Goal: Use online tool/utility: Utilize a website feature to perform a specific function

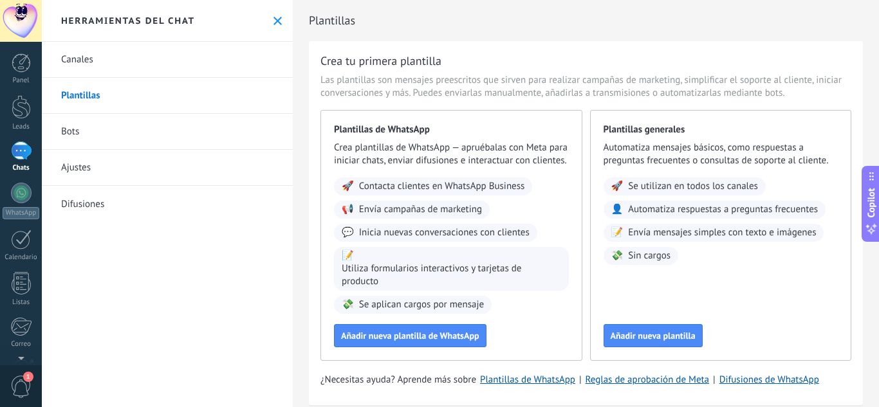
click at [55, 134] on link "Bots" at bounding box center [167, 132] width 251 height 36
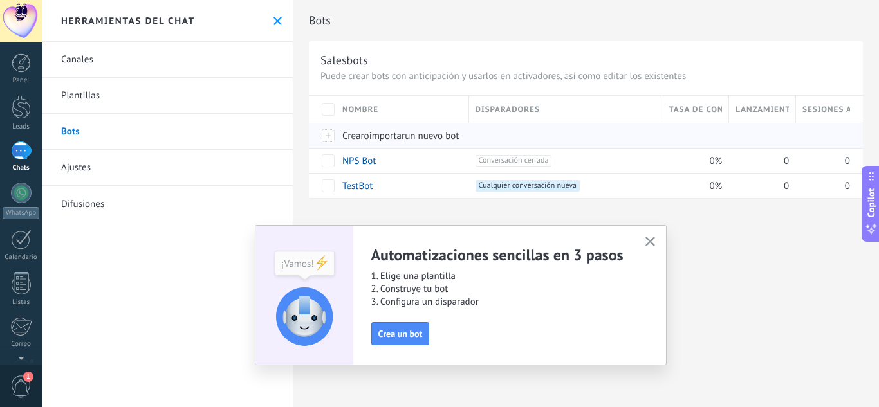
click at [356, 136] on span "Crear" at bounding box center [353, 136] width 22 height 12
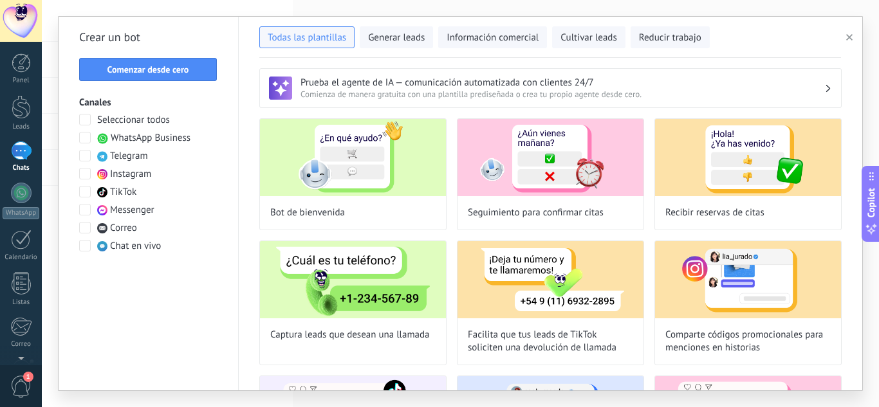
click at [81, 140] on span at bounding box center [85, 138] width 12 height 12
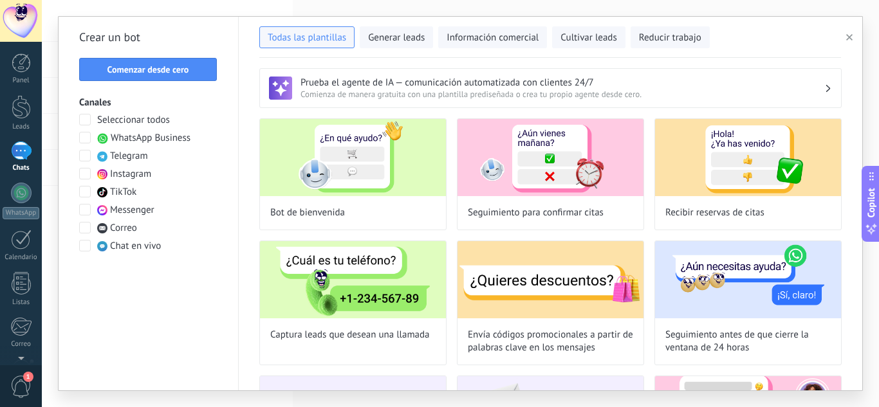
drag, startPoint x: 83, startPoint y: 156, endPoint x: 84, endPoint y: 171, distance: 14.8
click at [84, 171] on div "Seleccionar todos WhatsApp Business Telegram Instagram TikTok Messenger Correo …" at bounding box center [148, 183] width 138 height 139
click at [84, 171] on span at bounding box center [85, 174] width 12 height 12
click at [86, 153] on span at bounding box center [85, 156] width 12 height 12
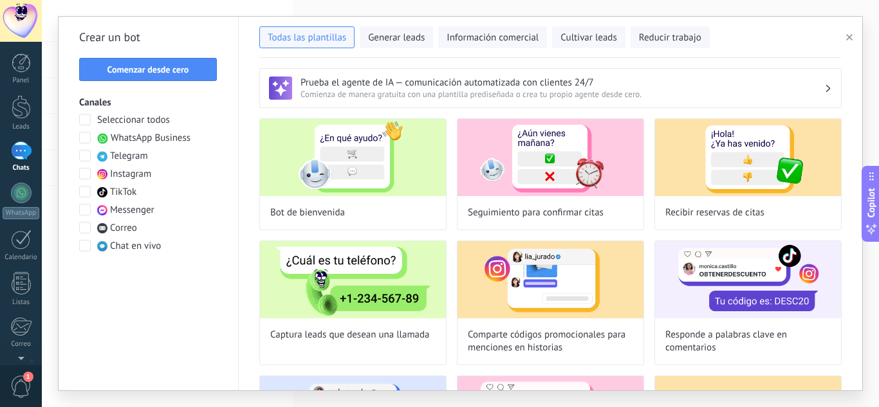
click at [83, 192] on span at bounding box center [85, 192] width 12 height 12
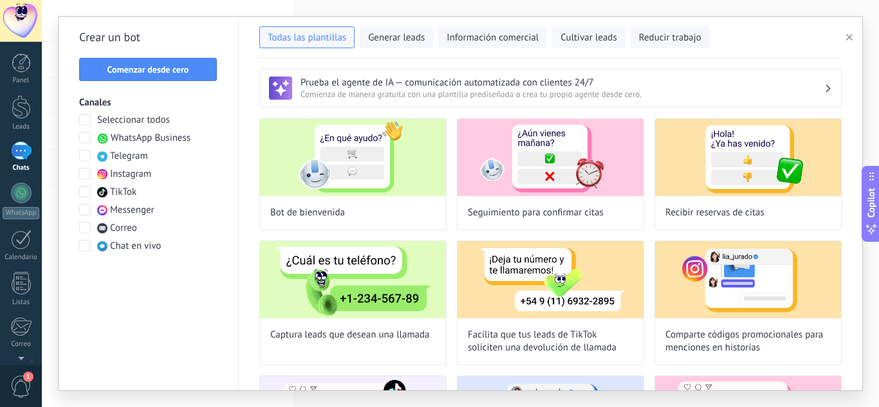
click at [83, 210] on span at bounding box center [85, 210] width 12 height 12
click at [84, 223] on span at bounding box center [85, 228] width 12 height 12
click at [84, 245] on span at bounding box center [85, 246] width 12 height 12
drag, startPoint x: 84, startPoint y: 245, endPoint x: 217, endPoint y: 243, distance: 132.6
click at [217, 243] on div "Seleccionar todos WhatsApp Business Telegram Instagram TikTok Messenger Correo …" at bounding box center [148, 183] width 138 height 139
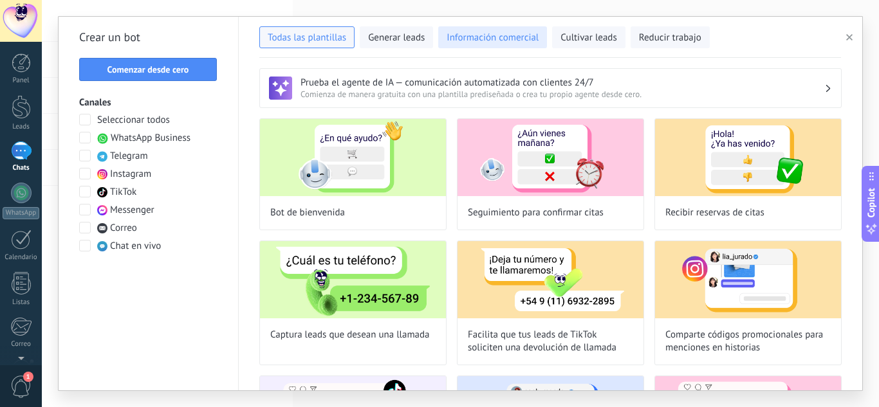
click at [472, 39] on span "Información comercial" at bounding box center [493, 38] width 92 height 13
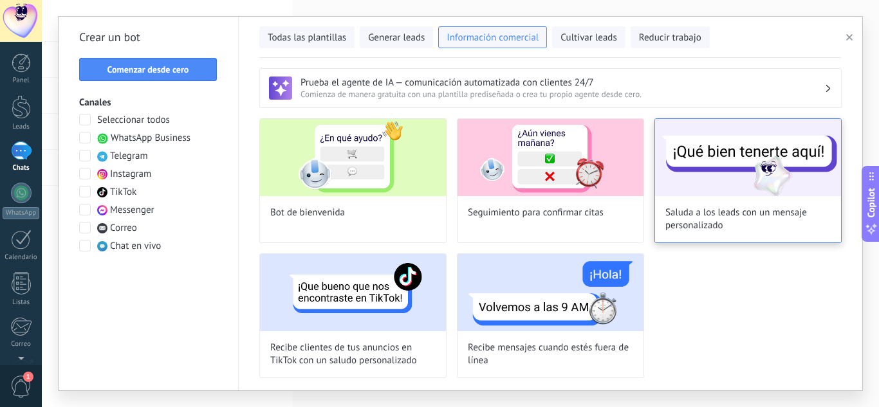
click at [678, 203] on div "Saluda a los leads con un mensaje personalizado" at bounding box center [748, 180] width 187 height 125
type input "**********"
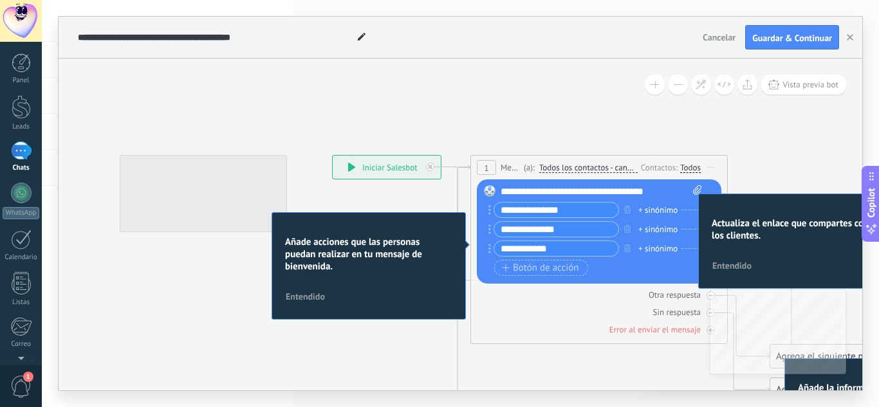
click at [394, 162] on div "**********" at bounding box center [387, 167] width 108 height 23
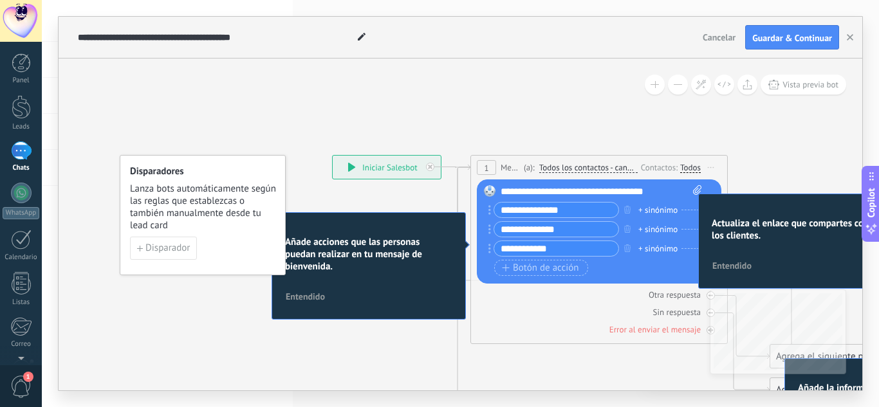
click at [347, 168] on div "**********" at bounding box center [387, 167] width 108 height 23
click at [730, 264] on span "Entendido" at bounding box center [731, 265] width 39 height 9
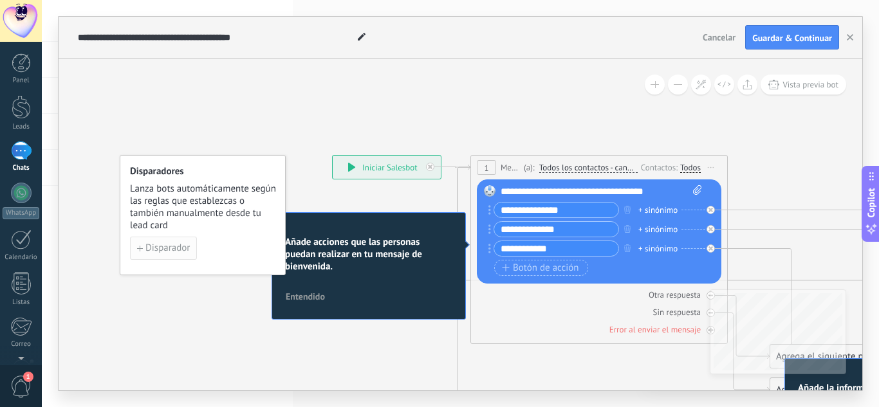
click at [154, 240] on button "Disparador" at bounding box center [163, 248] width 67 height 23
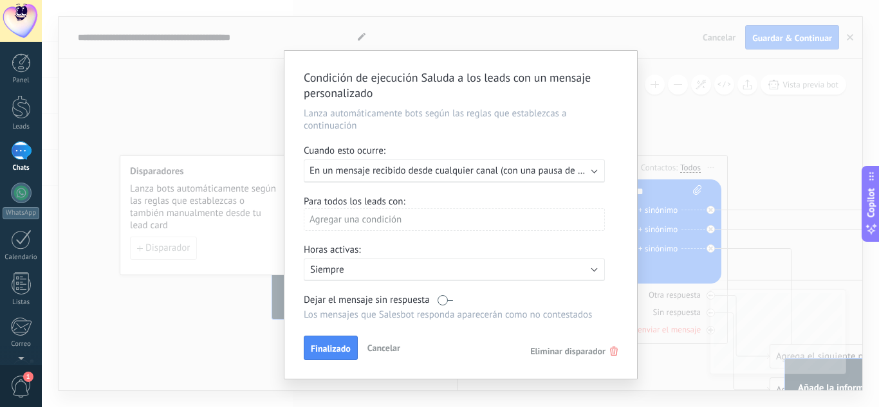
click at [455, 178] on div "Ejecutar: En un mensaje recibido desde cualquier canal (con una pausa de un día)" at bounding box center [454, 171] width 301 height 23
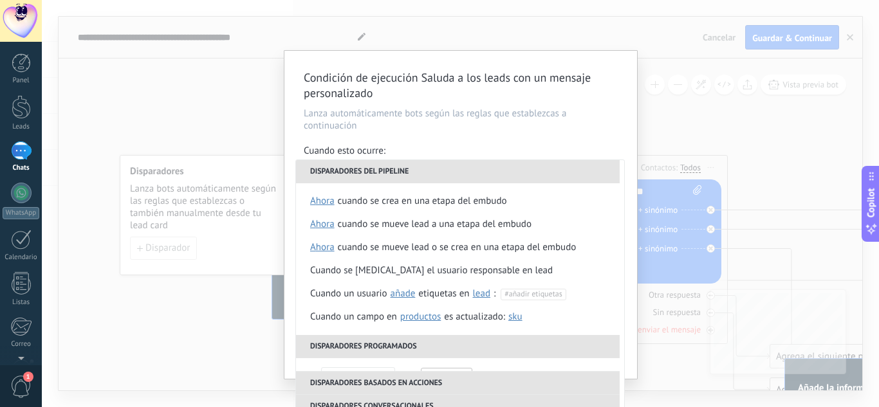
click at [266, 193] on div "Condición de ejecución Saluda a los leads con un mensaje personalizado Lanza au…" at bounding box center [460, 203] width 837 height 407
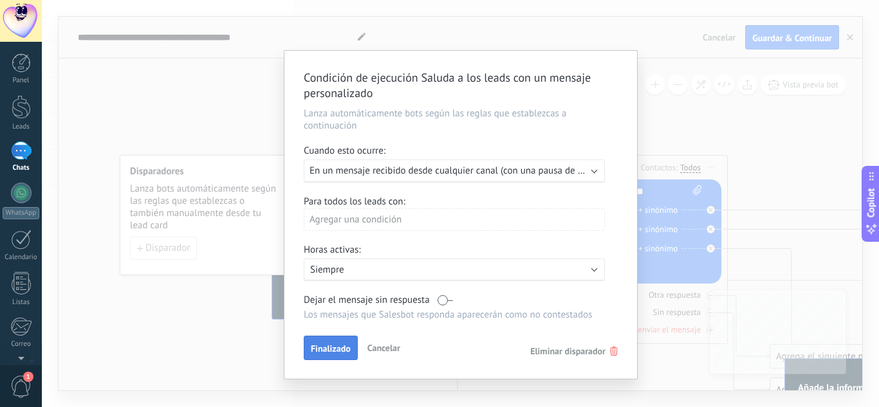
click at [335, 350] on span "Finalizado" at bounding box center [331, 348] width 40 height 9
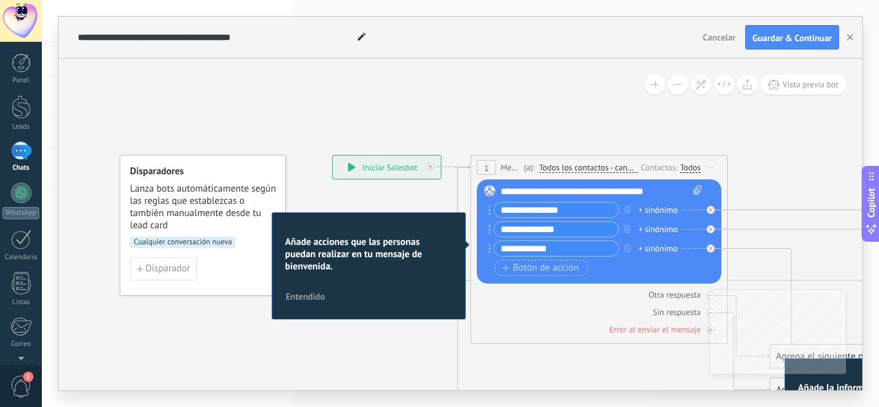
click at [516, 196] on div "**********" at bounding box center [601, 191] width 201 height 13
